Goal: Navigation & Orientation: Find specific page/section

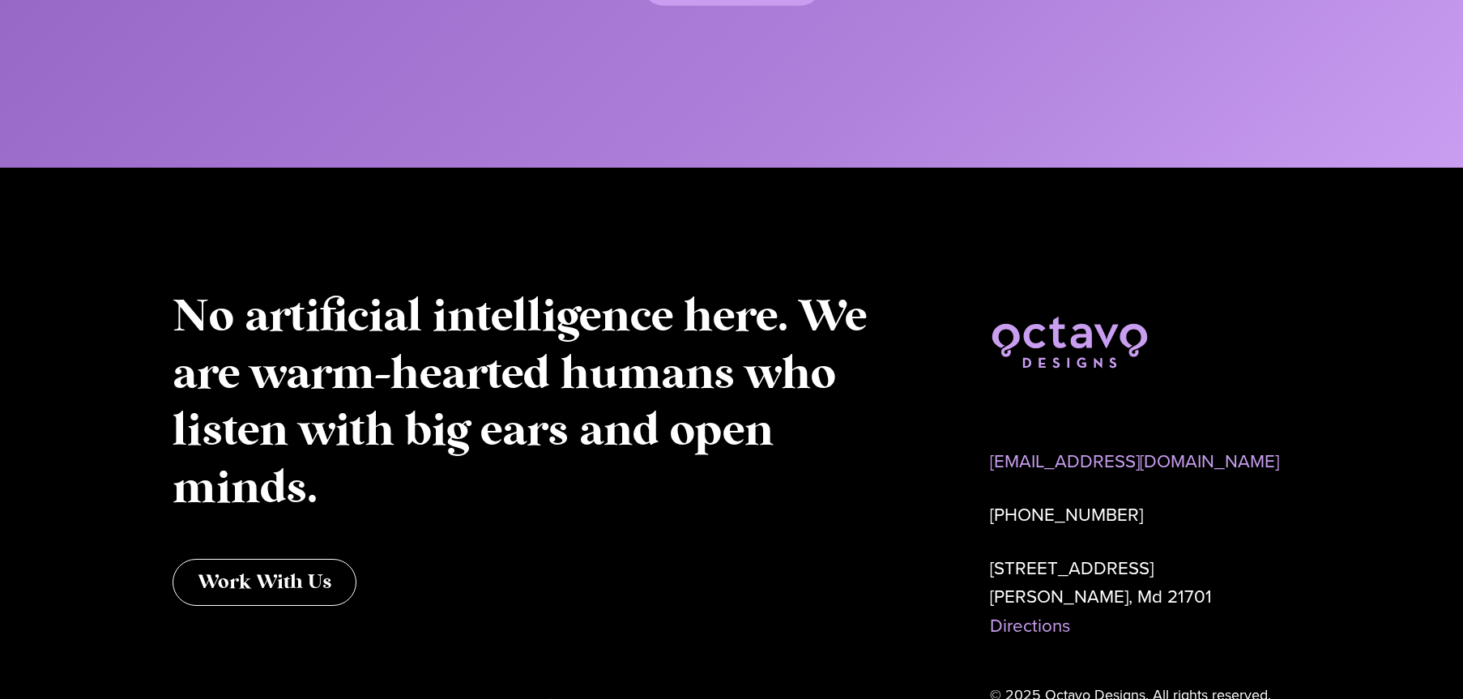
scroll to position [8304, 0]
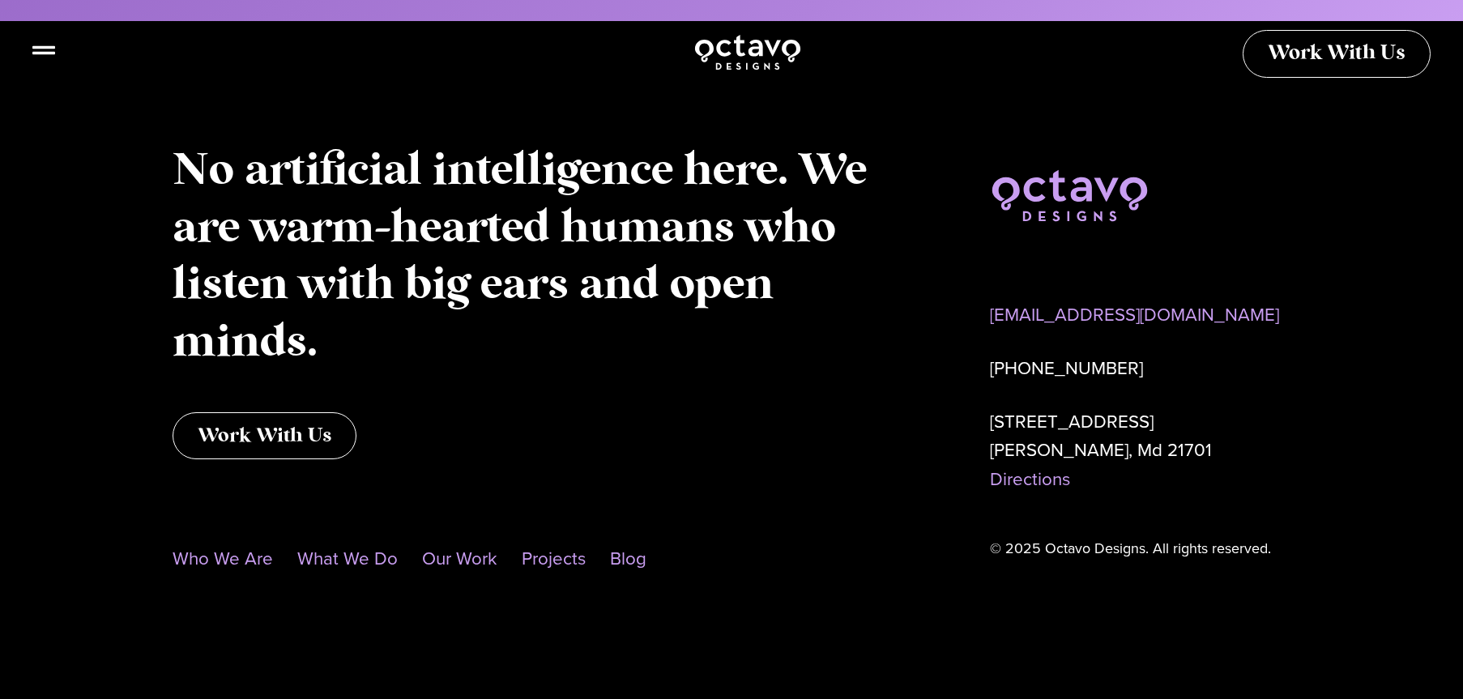
click at [55, 55] on div at bounding box center [748, 52] width 1398 height 40
click at [46, 48] on icon at bounding box center [43, 43] width 23 height 23
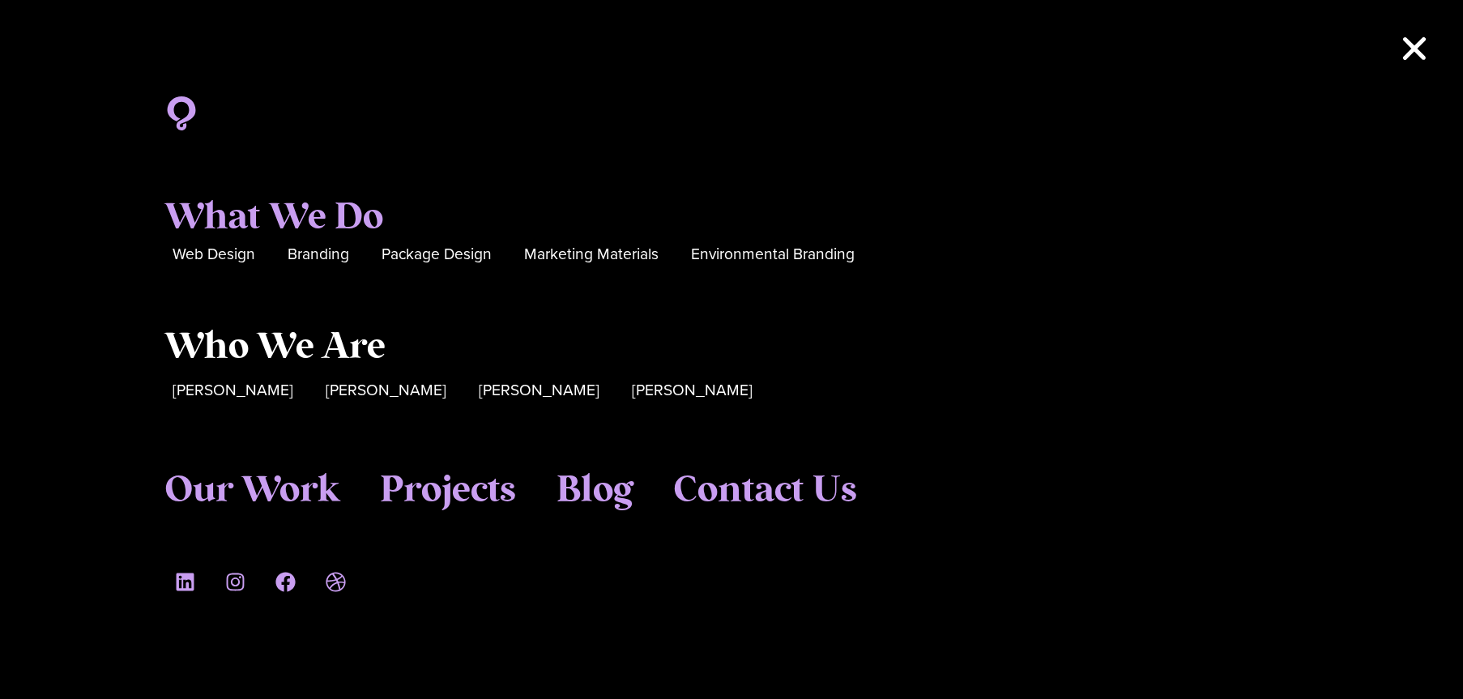
click at [266, 351] on span "Who We Are" at bounding box center [274, 348] width 221 height 44
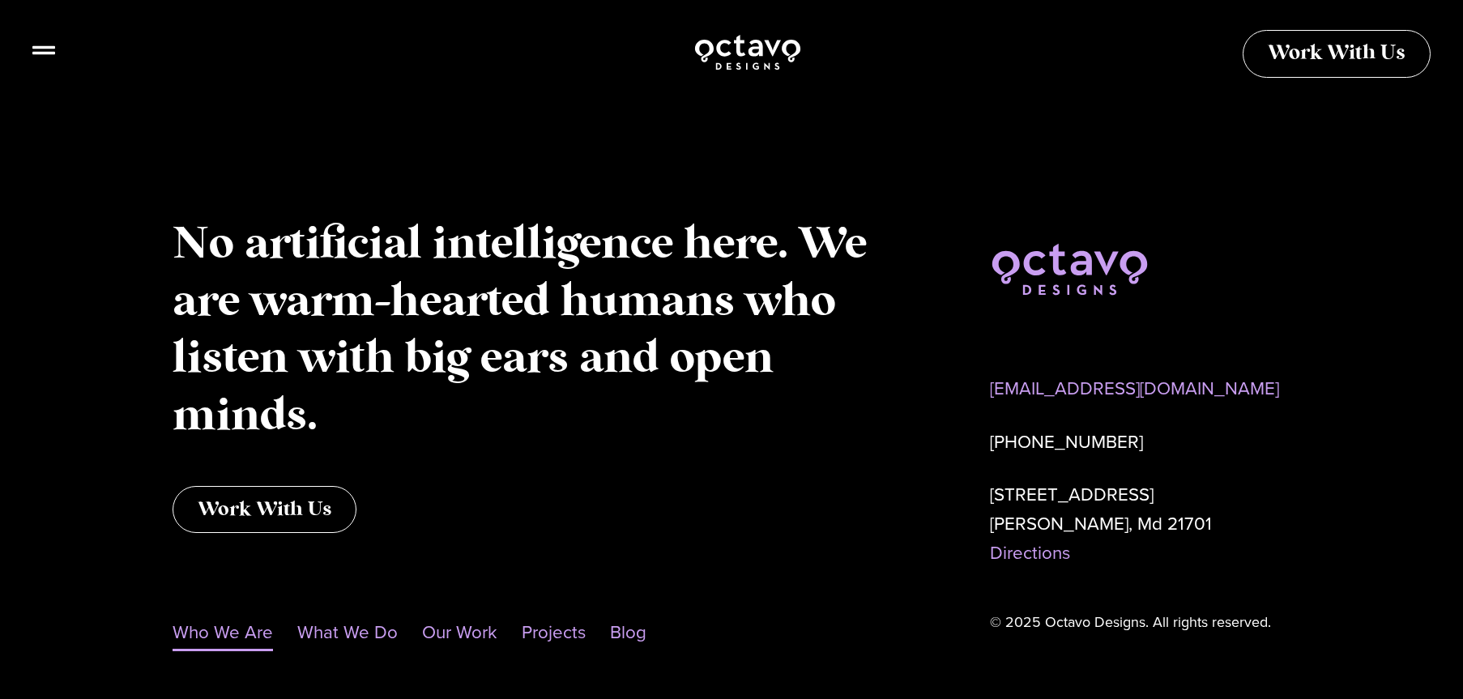
scroll to position [1669, 0]
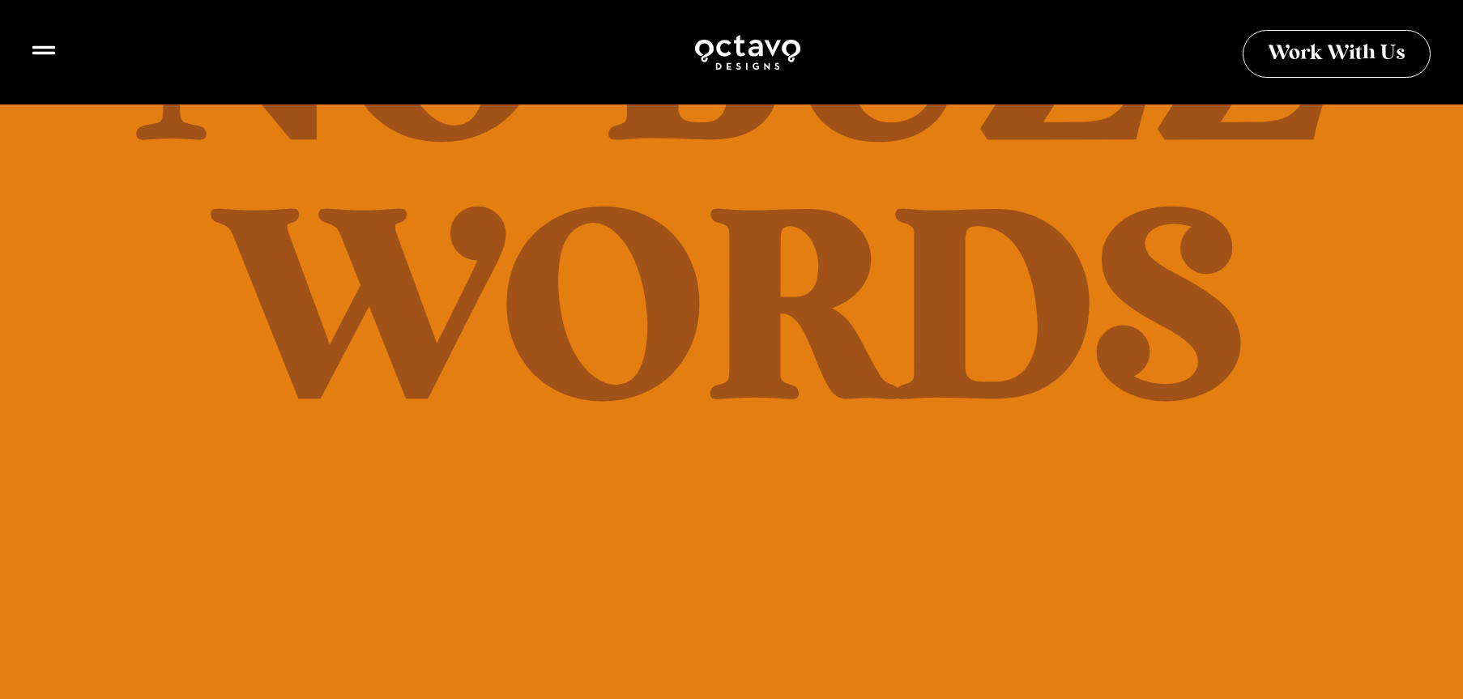
scroll to position [8304, 0]
